Goal: Information Seeking & Learning: Understand process/instructions

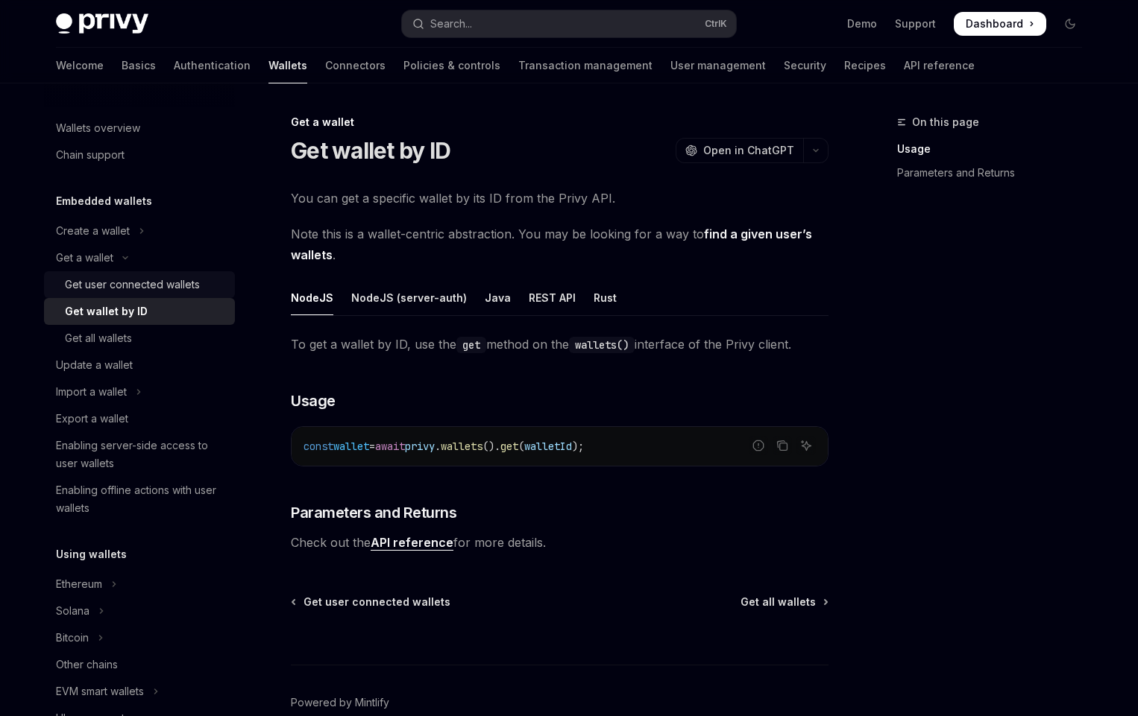
click at [145, 285] on div "Get user connected wallets" at bounding box center [132, 285] width 135 height 18
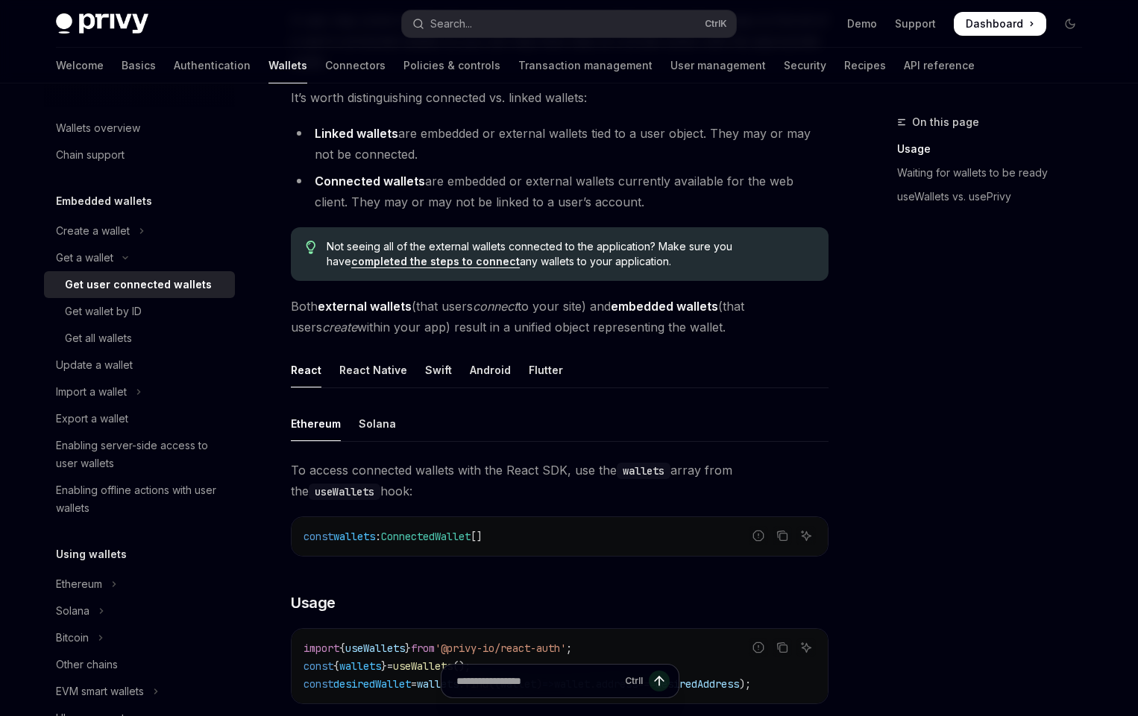
scroll to position [179, 0]
click at [385, 427] on div "Solana" at bounding box center [377, 423] width 37 height 35
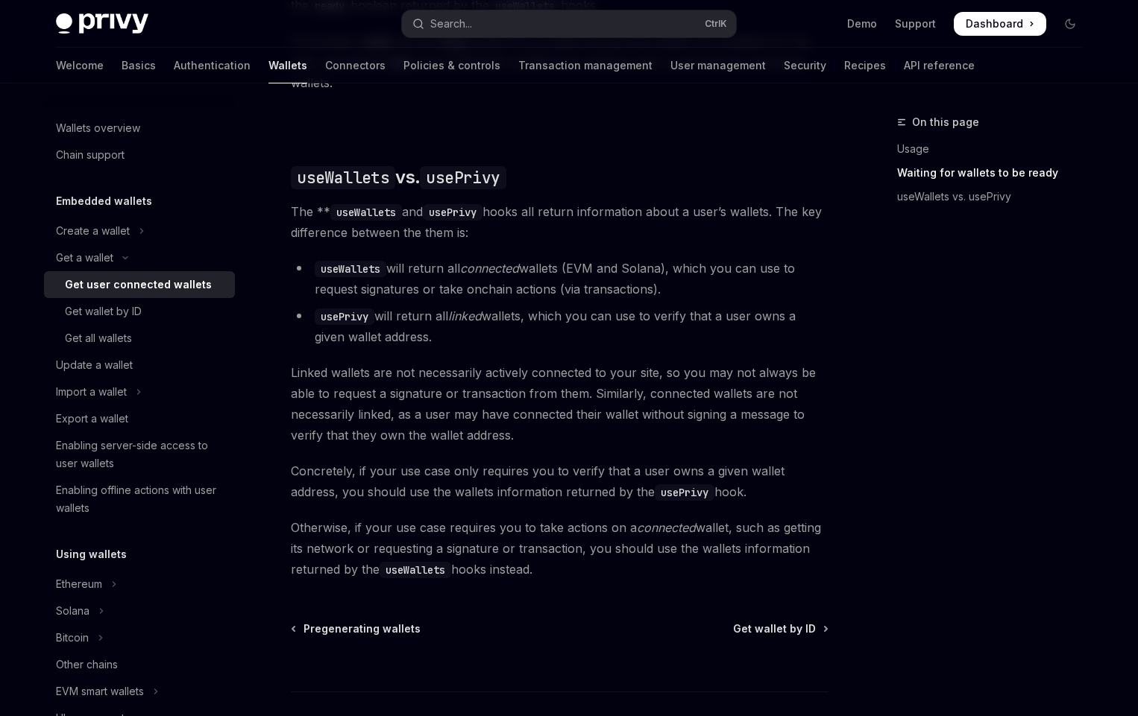
scroll to position [1296, 0]
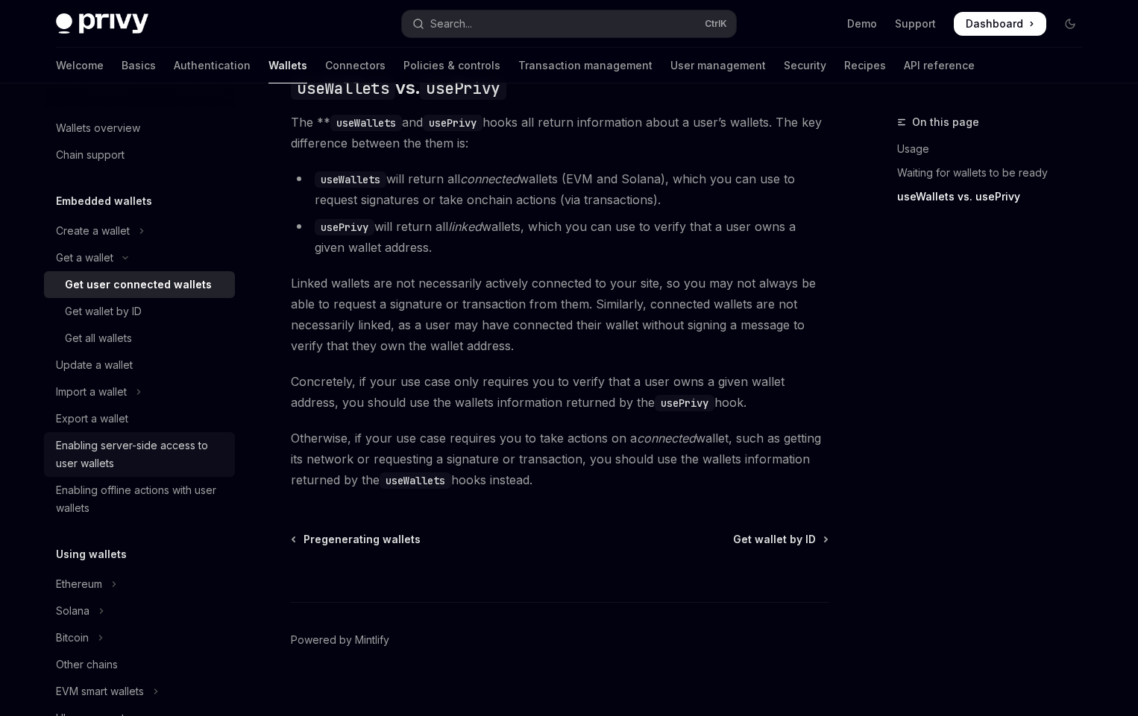
click at [117, 446] on div "Enabling server-side access to user wallets" at bounding box center [141, 455] width 170 height 36
type textarea "*"
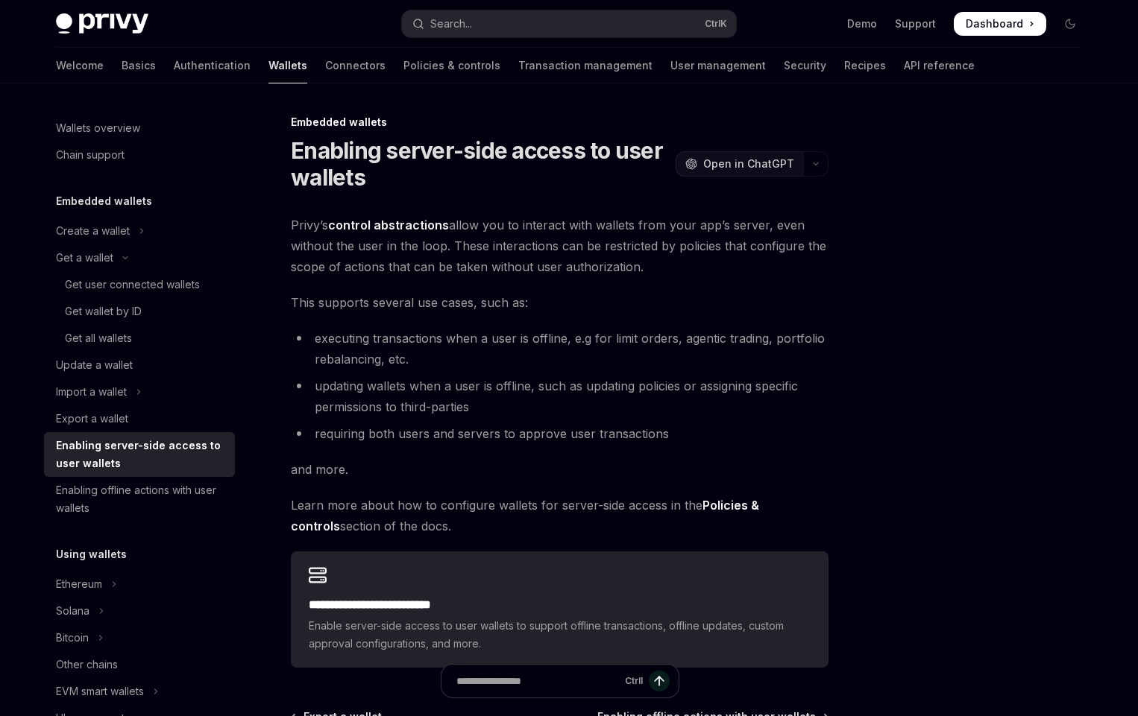
click at [760, 160] on span "Open in ChatGPT" at bounding box center [748, 164] width 91 height 15
